Goal: Task Accomplishment & Management: Complete application form

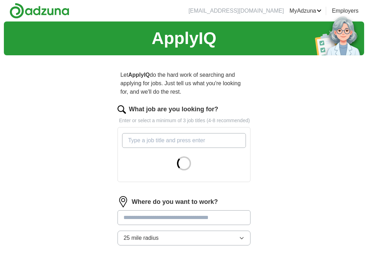
click at [160, 148] on input "What job are you looking for?" at bounding box center [184, 140] width 124 height 15
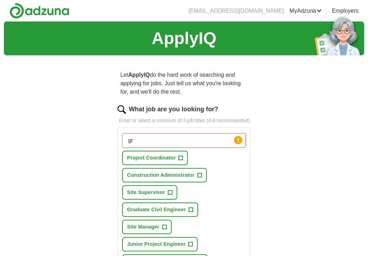
click at [200, 178] on span "+" at bounding box center [199, 175] width 4 height 6
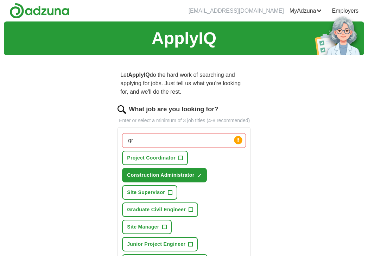
click at [192, 212] on span "+" at bounding box center [191, 210] width 4 height 6
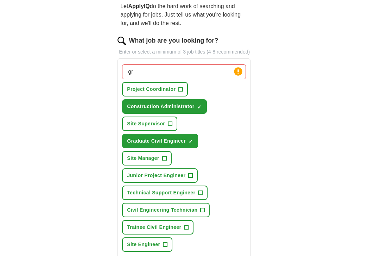
scroll to position [76, 0]
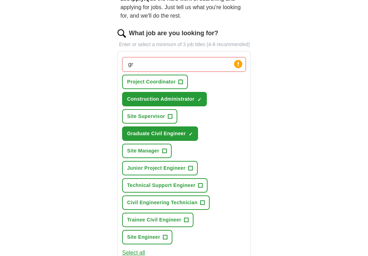
click at [160, 69] on input "gr" at bounding box center [184, 64] width 124 height 15
click at [140, 248] on button "Select all" at bounding box center [133, 252] width 23 height 8
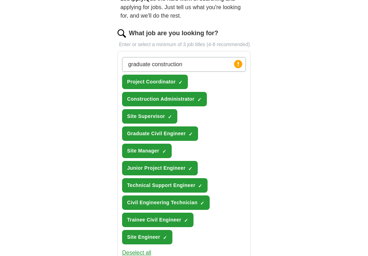
click at [0, 0] on span "×" at bounding box center [0, 0] width 0 height 0
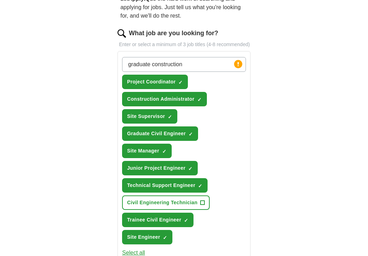
click at [0, 0] on span "×" at bounding box center [0, 0] width 0 height 0
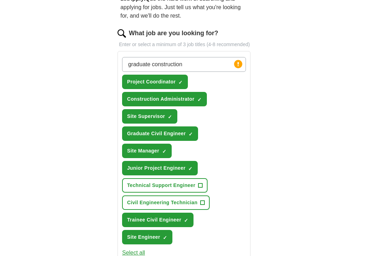
click at [0, 0] on span "×" at bounding box center [0, 0] width 0 height 0
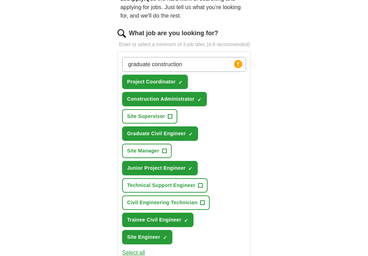
click at [188, 70] on input "graduate construction" at bounding box center [184, 64] width 124 height 15
type input "graduate construction management"
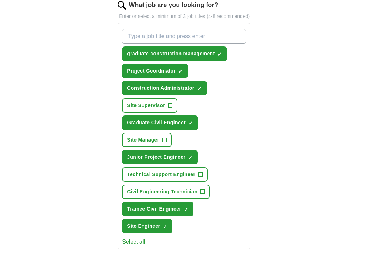
scroll to position [105, 0]
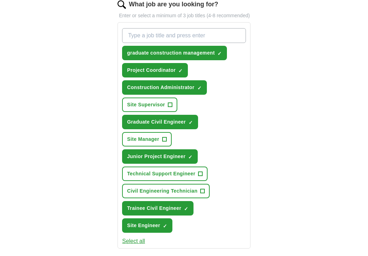
click at [154, 108] on span "Site Supervisor" at bounding box center [146, 104] width 38 height 7
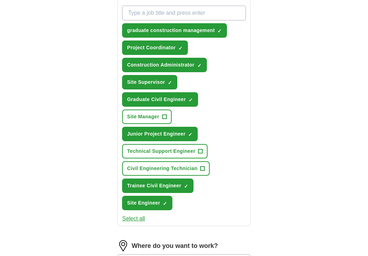
scroll to position [128, 0]
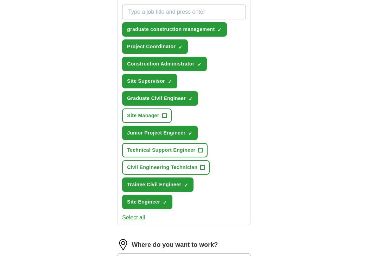
click at [161, 19] on input "What job are you looking for?" at bounding box center [184, 12] width 124 height 15
type input "trainee construction management"
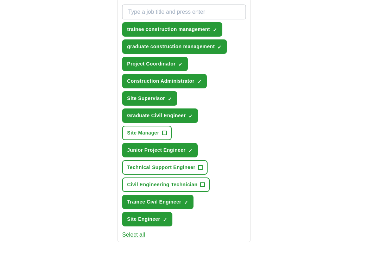
click at [0, 0] on span "×" at bounding box center [0, 0] width 0 height 0
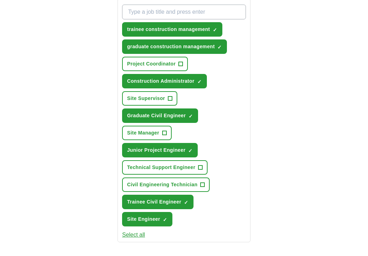
click at [160, 18] on input "What job are you looking for?" at bounding box center [184, 12] width 124 height 15
type input "trainee site manager"
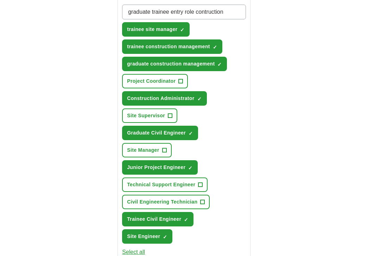
type input "graduate trainee entry role construction"
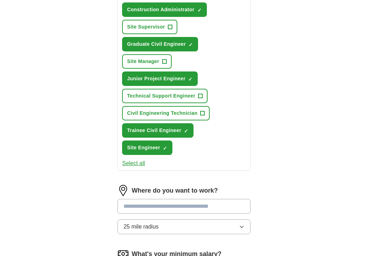
scroll to position [237, 0]
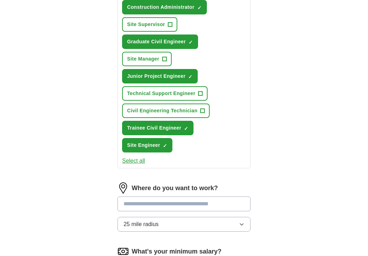
click at [154, 196] on input at bounding box center [184, 203] width 133 height 15
type input "******"
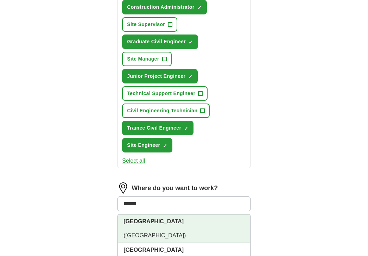
click at [153, 232] on span "([GEOGRAPHIC_DATA])" at bounding box center [154, 235] width 62 height 6
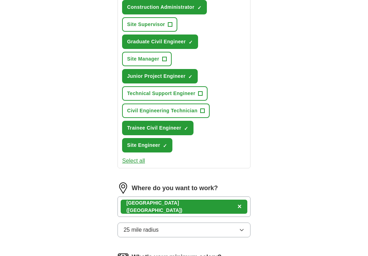
click at [176, 196] on div "[GEOGRAPHIC_DATA] ([GEOGRAPHIC_DATA]) ×" at bounding box center [184, 206] width 133 height 20
click at [182, 196] on div "[GEOGRAPHIC_DATA] ([GEOGRAPHIC_DATA]) ×" at bounding box center [184, 206] width 133 height 20
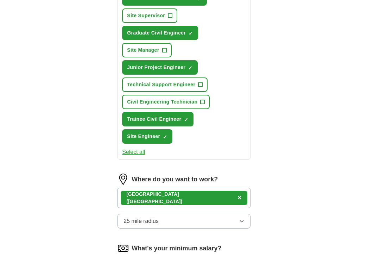
click at [177, 192] on div "[GEOGRAPHIC_DATA] ([GEOGRAPHIC_DATA]) ×" at bounding box center [184, 198] width 133 height 20
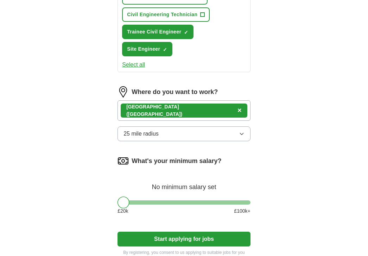
scroll to position [335, 0]
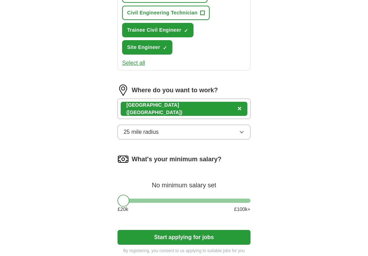
click at [161, 125] on button "25 mile radius" at bounding box center [184, 132] width 133 height 15
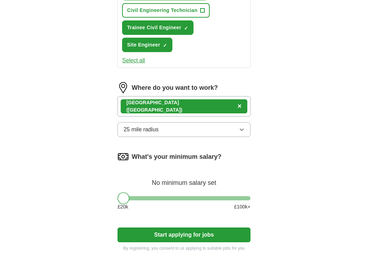
scroll to position [341, 0]
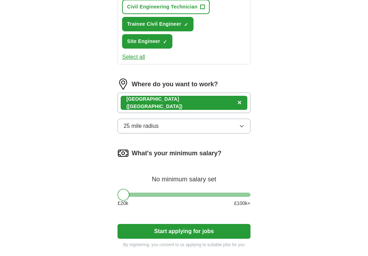
click at [175, 224] on button "Start applying for jobs" at bounding box center [184, 231] width 133 height 15
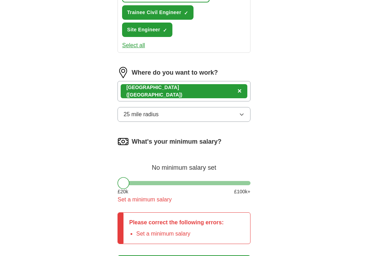
scroll to position [353, 0]
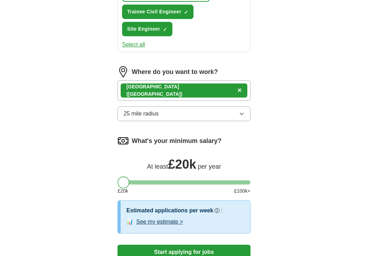
drag, startPoint x: 125, startPoint y: 171, endPoint x: 121, endPoint y: 169, distance: 4.1
click at [121, 176] on div at bounding box center [124, 182] width 12 height 12
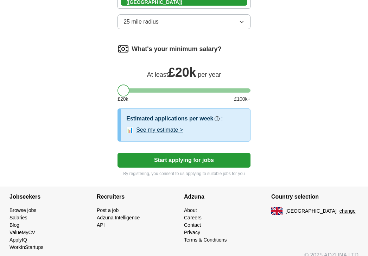
scroll to position [444, 0]
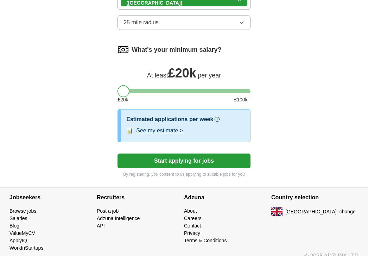
click at [157, 153] on button "Start applying for jobs" at bounding box center [184, 160] width 133 height 15
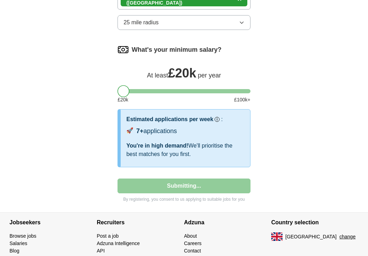
select select "**"
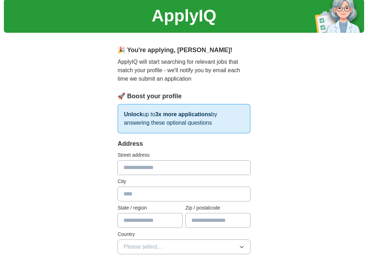
scroll to position [38, 0]
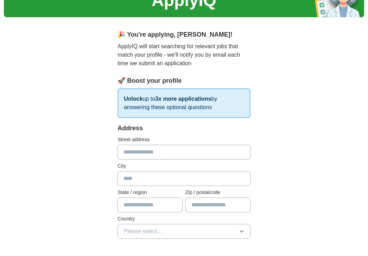
click at [144, 146] on input "text" at bounding box center [184, 152] width 133 height 15
type input "*"
type input "**********"
click at [149, 179] on input "text" at bounding box center [184, 178] width 133 height 15
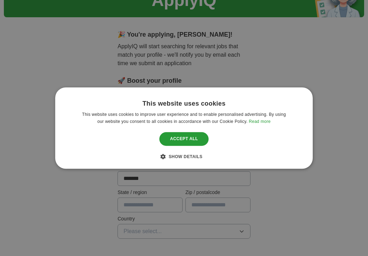
type input "*******"
drag, startPoint x: 149, startPoint y: 178, endPoint x: 147, endPoint y: 208, distance: 29.9
click at [147, 208] on div "This website uses cookies This website uses cookies to improve user experience …" at bounding box center [184, 128] width 368 height 256
click at [186, 138] on div "Accept all" at bounding box center [183, 138] width 49 height 13
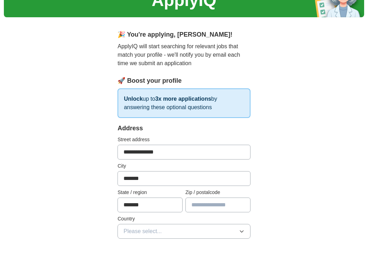
type input "*******"
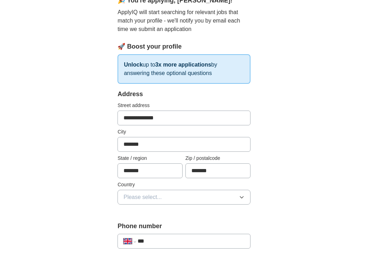
scroll to position [89, 0]
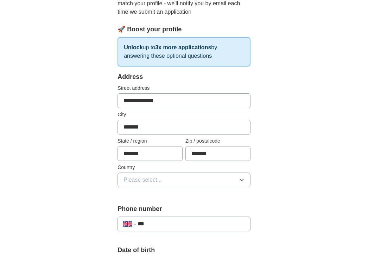
type input "*******"
click at [159, 181] on span "Please select..." at bounding box center [142, 180] width 38 height 8
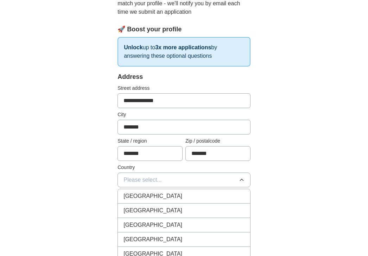
click at [154, 193] on span "[GEOGRAPHIC_DATA]" at bounding box center [152, 196] width 59 height 8
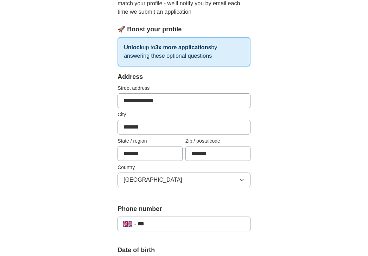
click at [160, 218] on div "**********" at bounding box center [184, 223] width 133 height 15
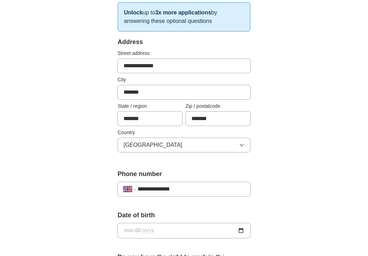
type input "**********"
click at [145, 230] on input "date" at bounding box center [184, 230] width 133 height 15
click at [130, 232] on input "date" at bounding box center [184, 230] width 133 height 15
click at [137, 230] on input "date" at bounding box center [184, 230] width 133 height 15
click at [146, 231] on input "date" at bounding box center [184, 230] width 133 height 15
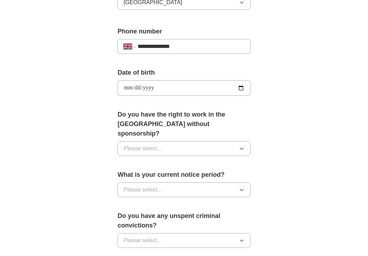
scroll to position [272, 0]
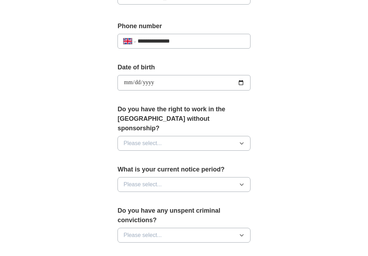
type input "**********"
click at [149, 139] on button "Please select..." at bounding box center [184, 143] width 133 height 15
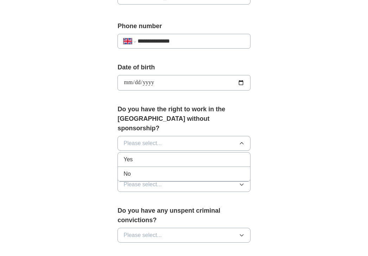
click at [142, 155] on div "Yes" at bounding box center [183, 159] width 121 height 8
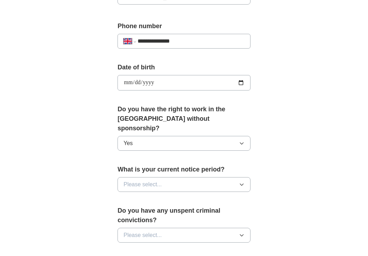
click at [142, 168] on div "What is your current notice period? Please select..." at bounding box center [184, 181] width 133 height 33
click at [142, 180] on span "Please select..." at bounding box center [142, 184] width 38 height 8
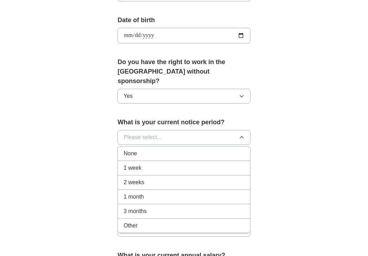
scroll to position [329, 0]
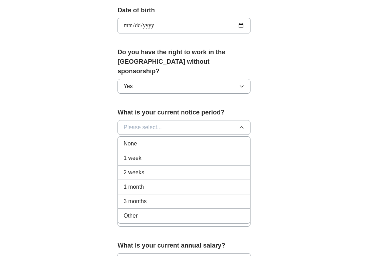
click at [138, 168] on span "2 weeks" at bounding box center [133, 172] width 21 height 8
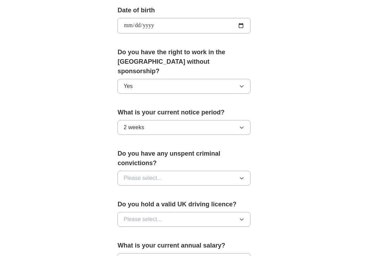
click at [139, 174] on span "Please select..." at bounding box center [142, 178] width 38 height 8
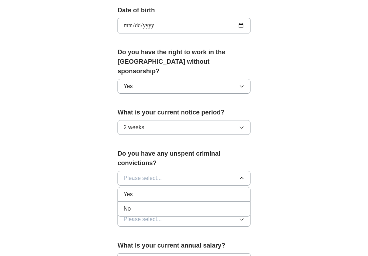
click at [134, 204] on div "No" at bounding box center [183, 208] width 121 height 8
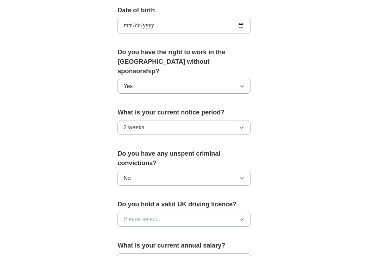
click at [141, 215] on span "Please select..." at bounding box center [142, 219] width 38 height 8
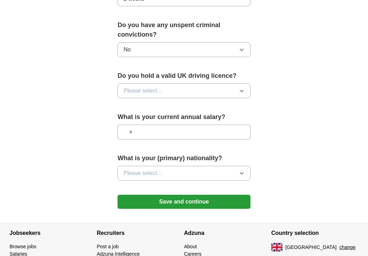
scroll to position [460, 0]
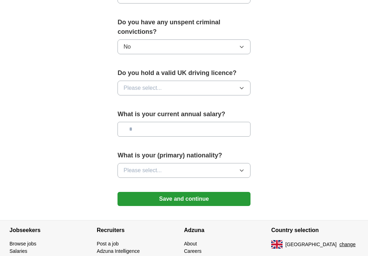
click at [135, 166] on span "Please select..." at bounding box center [142, 170] width 38 height 8
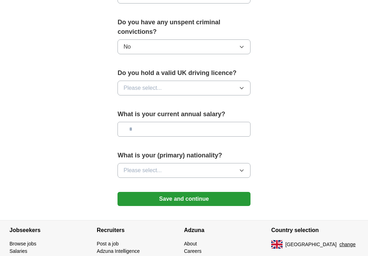
click at [152, 192] on button "Save and continue" at bounding box center [184, 199] width 133 height 14
